Goal: Task Accomplishment & Management: Manage account settings

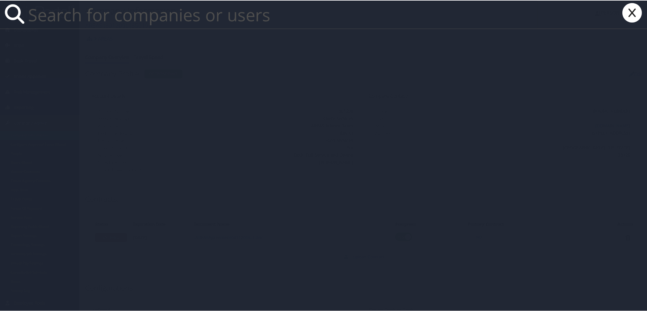
paste input "[EMAIL_ADDRESS][US_STATE][DOMAIN_NAME]"
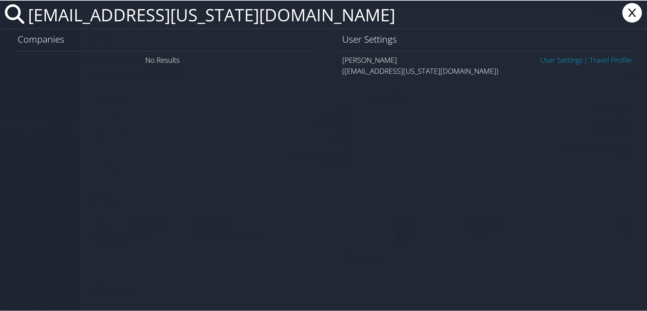
type input "[EMAIL_ADDRESS][US_STATE][DOMAIN_NAME]"
click at [547, 61] on link "User Settings" at bounding box center [561, 59] width 43 height 10
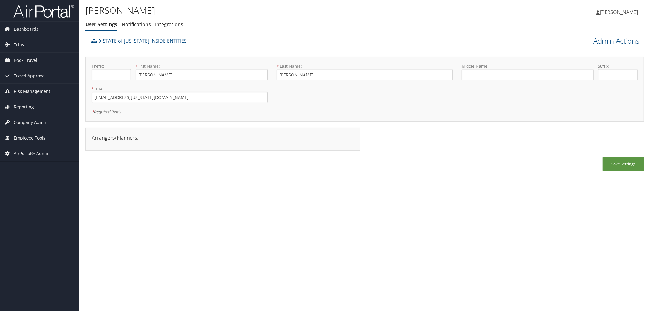
click at [584, 39] on div "Admin Actions View Profile Reset User's Password Confirm Reset User's Password …" at bounding box center [574, 40] width 140 height 11
click at [593, 41] on link "Admin Actions" at bounding box center [616, 41] width 46 height 10
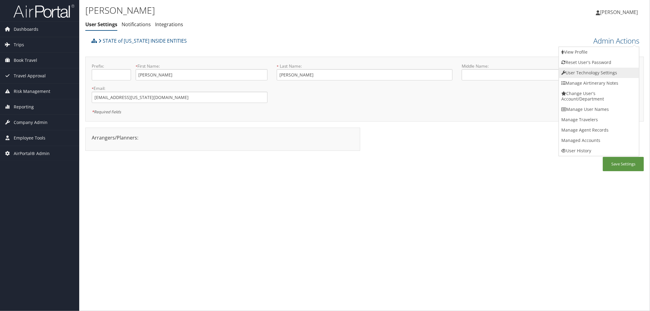
click at [590, 71] on link "User Technology Settings" at bounding box center [599, 73] width 80 height 10
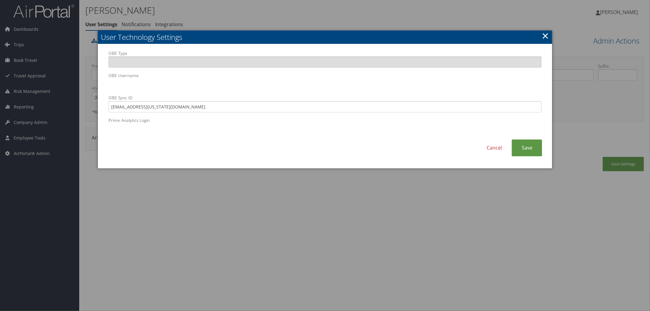
click at [548, 32] on link "×" at bounding box center [545, 36] width 7 height 12
